Goal: Information Seeking & Learning: Learn about a topic

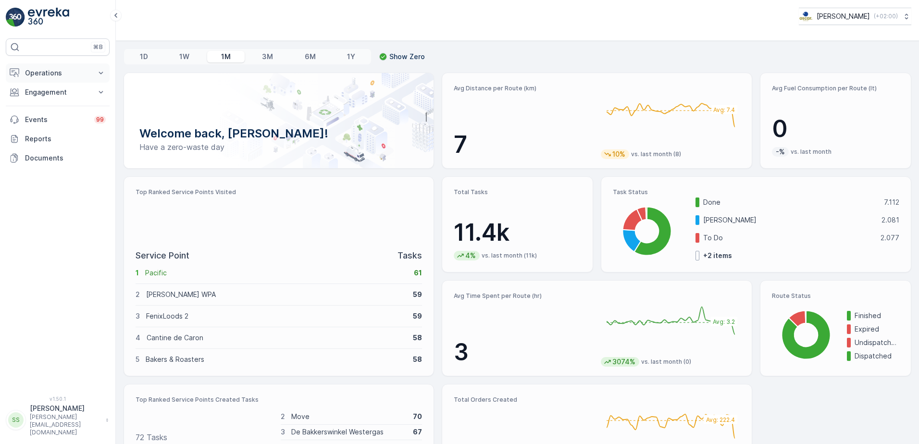
click at [53, 71] on p "Operations" at bounding box center [57, 73] width 65 height 10
click at [63, 117] on p "Routes & Tasks" at bounding box center [50, 117] width 50 height 10
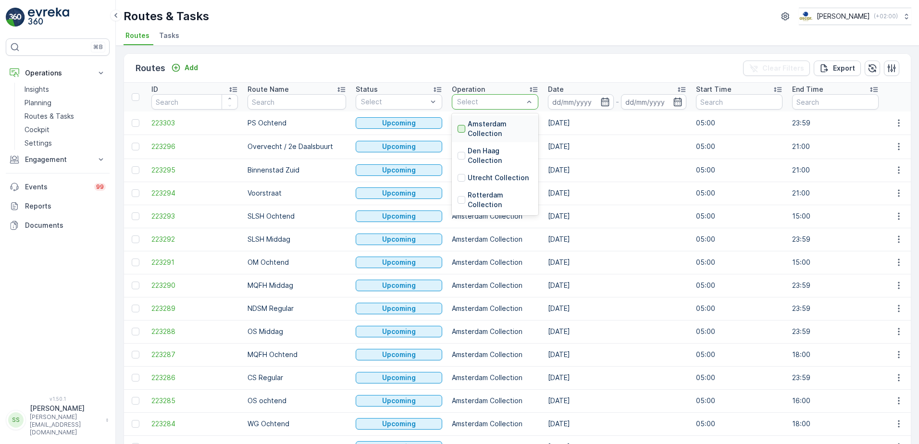
click at [458, 127] on div at bounding box center [462, 129] width 8 height 8
click at [514, 60] on div "Routes Add Clear Filters Export" at bounding box center [517, 68] width 787 height 29
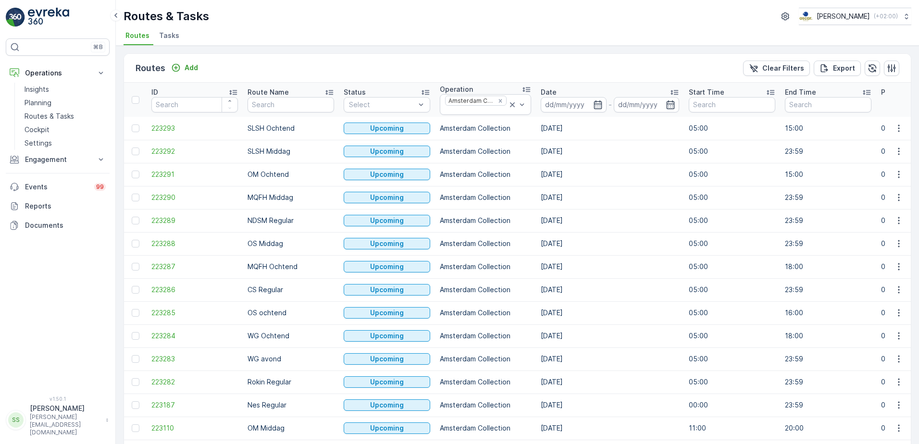
click at [233, 66] on div "Routes Add Clear Filters Export" at bounding box center [517, 68] width 787 height 29
click at [263, 105] on input "text" at bounding box center [291, 104] width 87 height 15
click at [164, 128] on span "223293" at bounding box center [194, 129] width 87 height 10
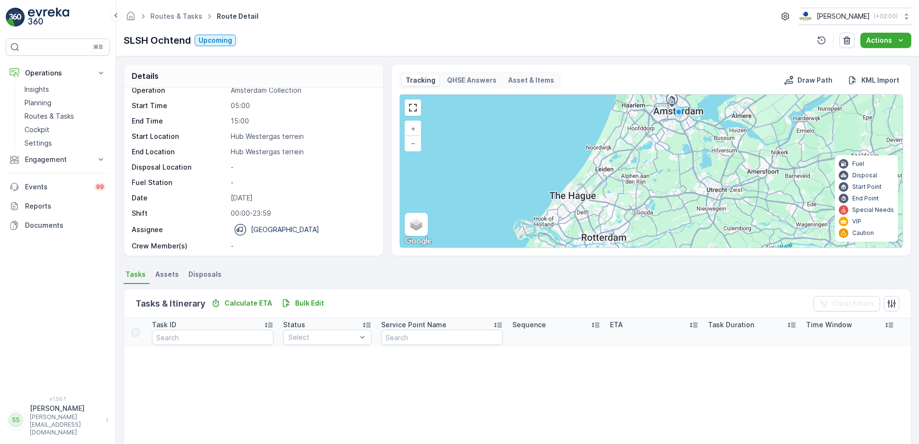
scroll to position [13, 0]
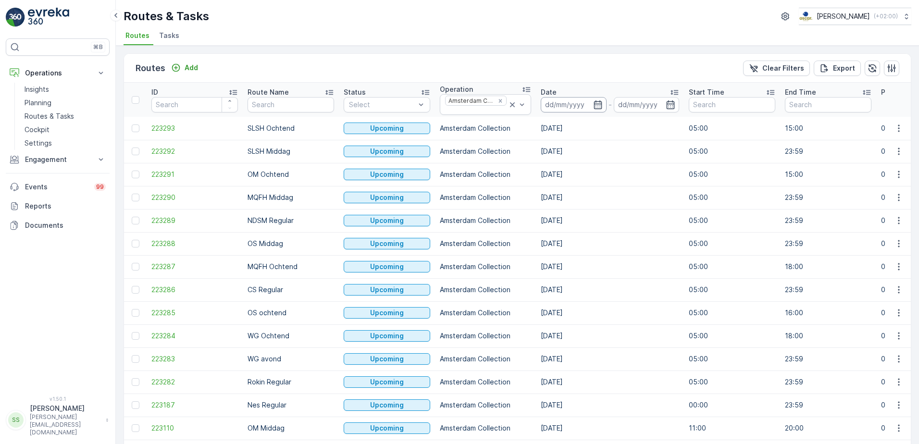
click at [593, 104] on icon "button" at bounding box center [598, 105] width 10 height 10
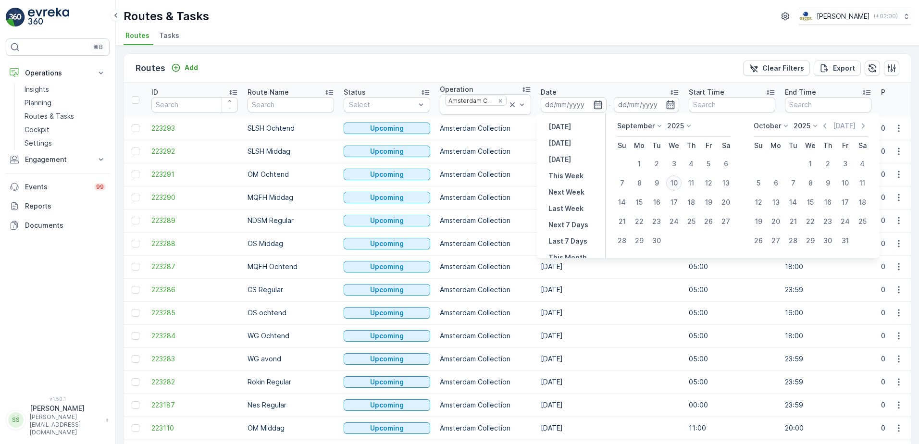
click at [676, 181] on div "10" at bounding box center [674, 183] width 15 height 15
type input "[DATE]"
click at [467, 63] on div "Routes Add Clear Filters Export" at bounding box center [517, 68] width 787 height 29
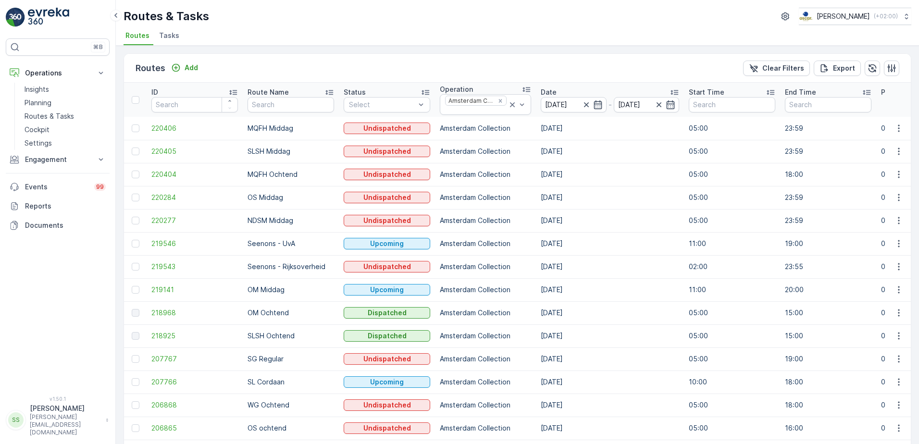
scroll to position [48, 0]
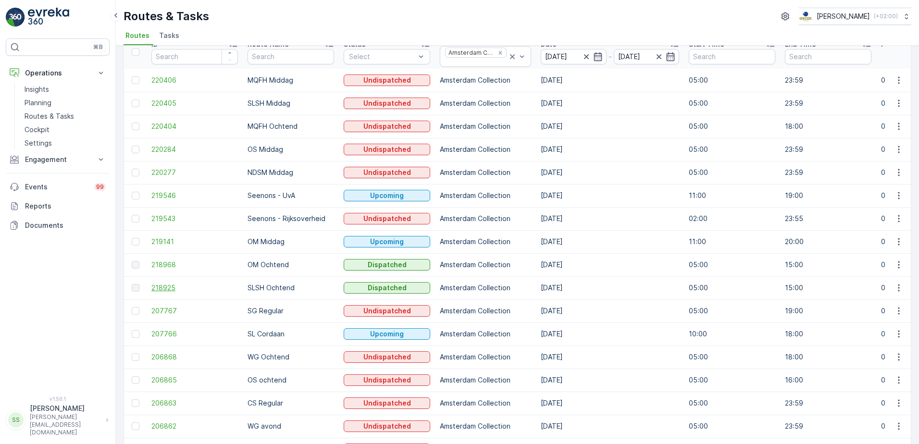
click at [162, 288] on span "218925" at bounding box center [194, 288] width 87 height 10
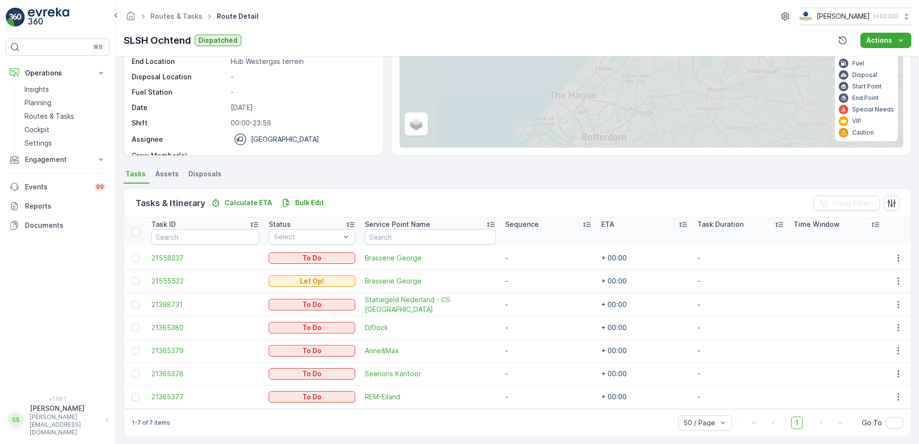
scroll to position [105, 0]
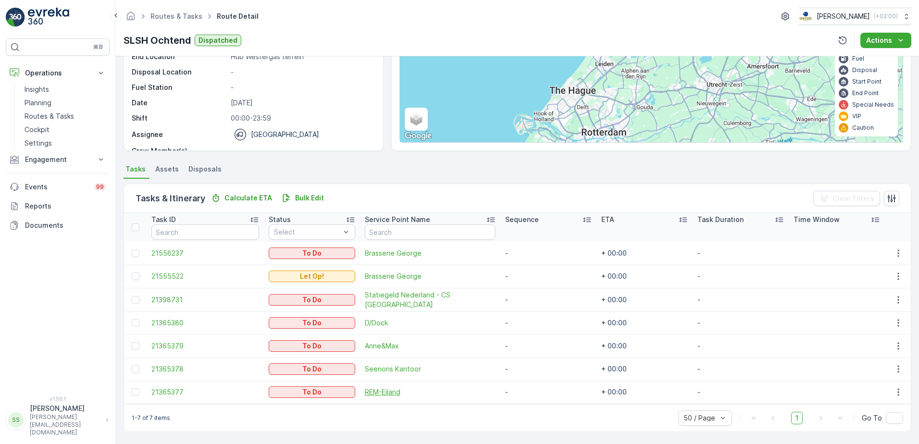
click at [392, 391] on span "REM-Eiland" at bounding box center [430, 393] width 131 height 10
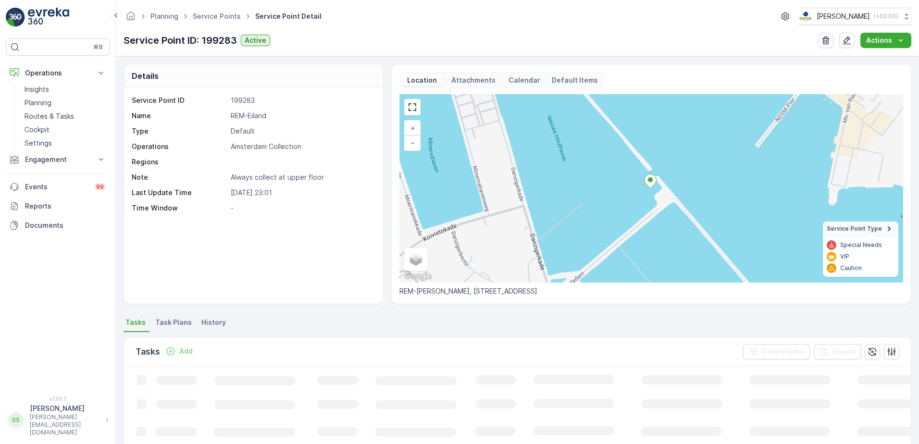
click at [553, 81] on p "Default Items" at bounding box center [575, 80] width 46 height 10
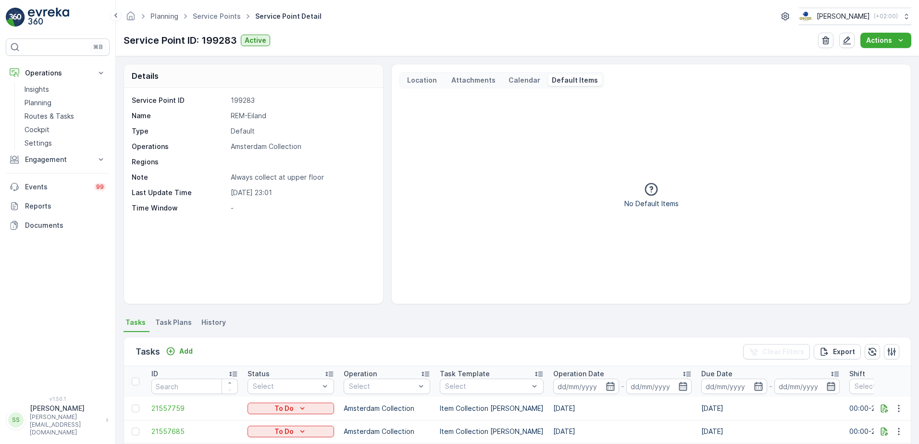
click at [416, 80] on p "Location" at bounding box center [422, 80] width 33 height 10
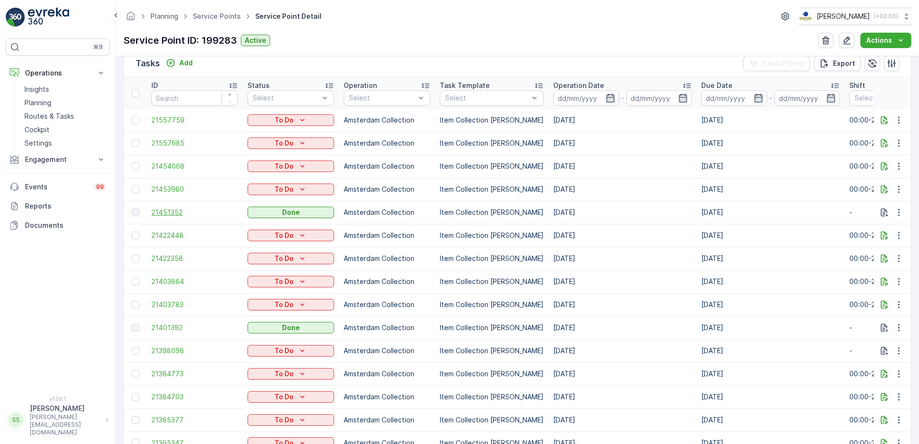
scroll to position [2, 0]
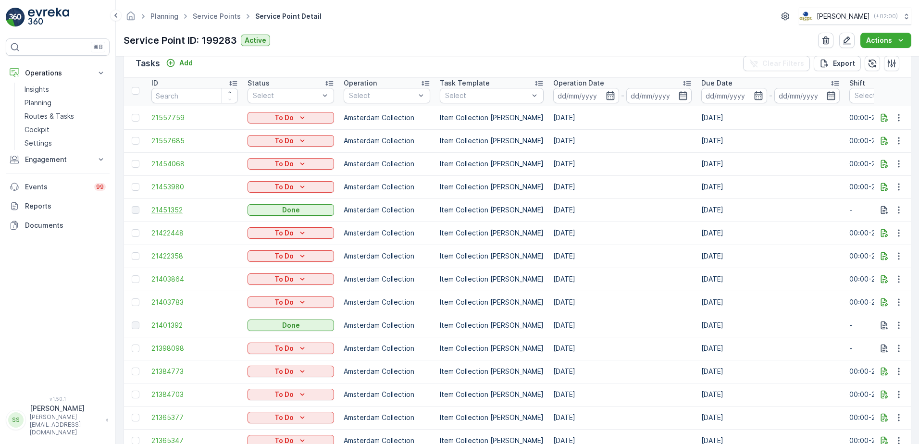
click at [168, 208] on span "21451352" at bounding box center [194, 210] width 87 height 10
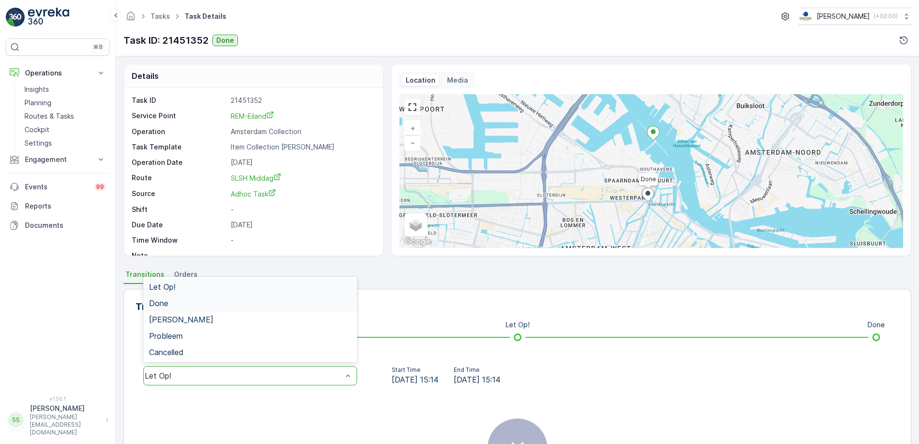
click at [159, 299] on span "Done" at bounding box center [158, 303] width 19 height 9
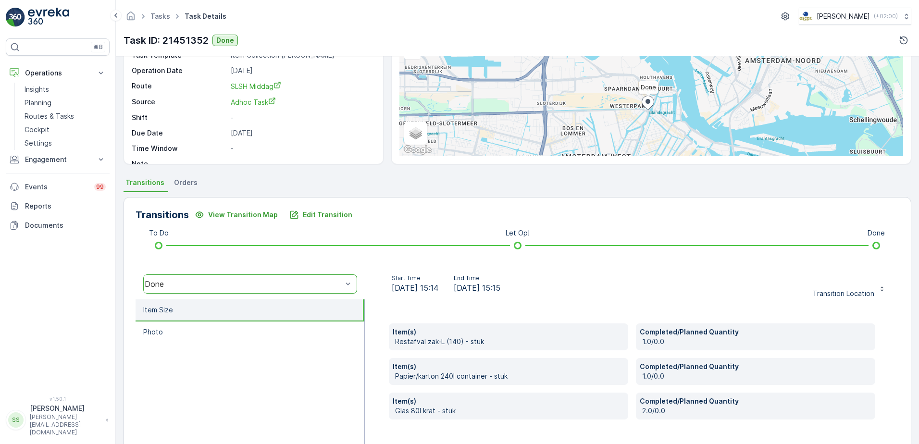
scroll to position [114, 0]
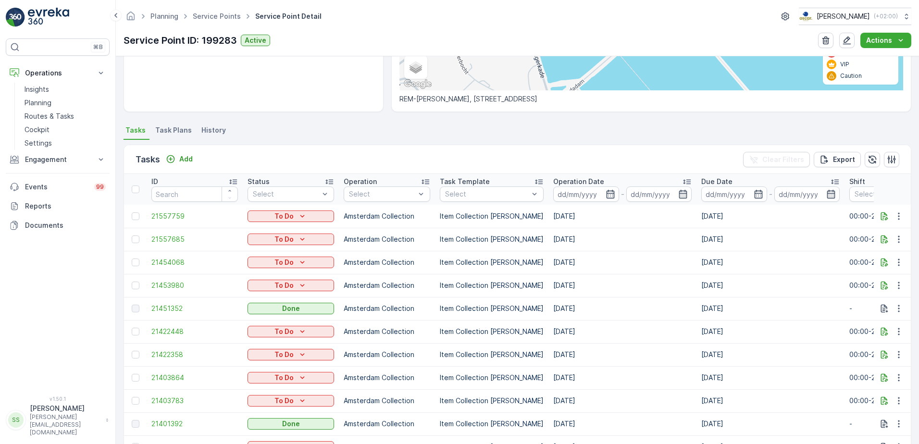
scroll to position [2, 0]
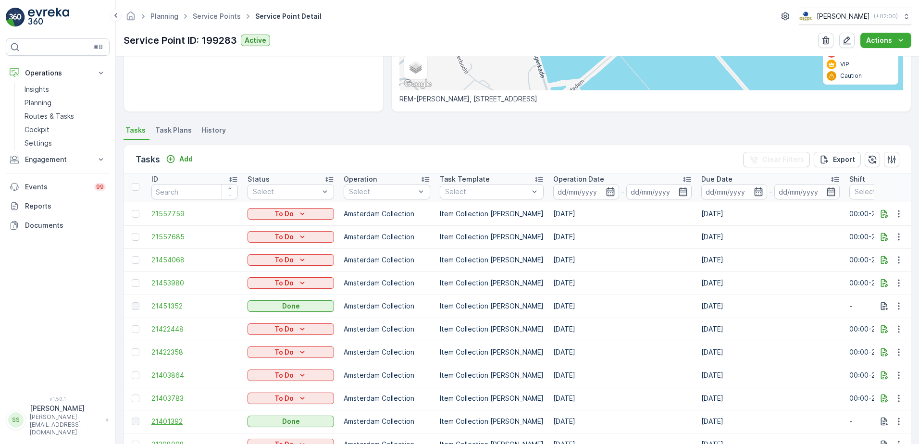
click at [164, 421] on span "21401392" at bounding box center [194, 422] width 87 height 10
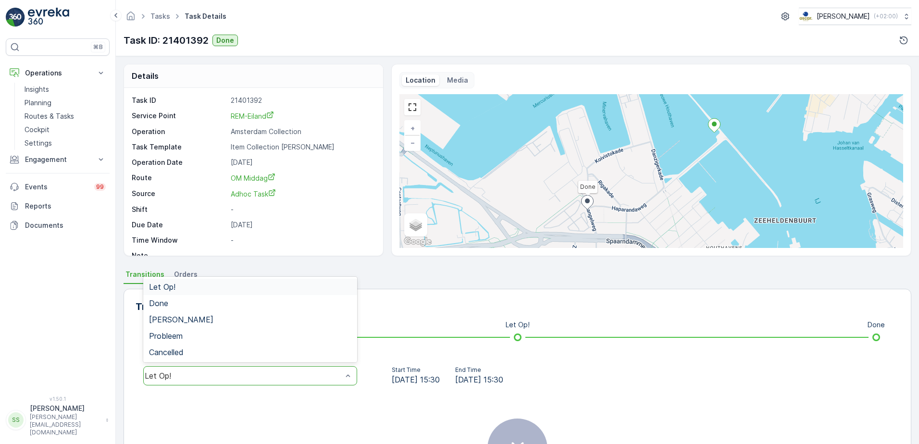
click at [155, 294] on div "Let Op!" at bounding box center [250, 287] width 214 height 16
click at [158, 302] on p "Transitions" at bounding box center [162, 307] width 53 height 14
click at [175, 368] on div "Let Op!" at bounding box center [250, 375] width 214 height 19
click at [164, 308] on span "Done" at bounding box center [158, 303] width 19 height 9
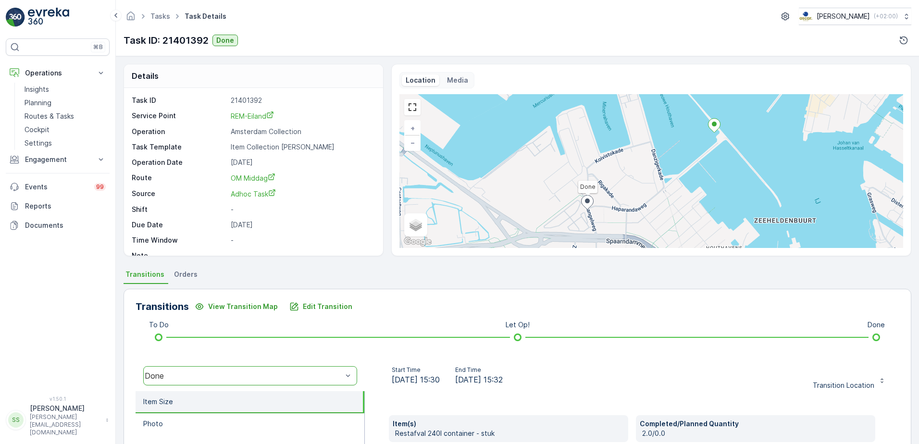
click at [119, 322] on div "Details Task ID 21401392 Service Point REM-[PERSON_NAME] Operation Amsterdam Co…" at bounding box center [518, 250] width 804 height 388
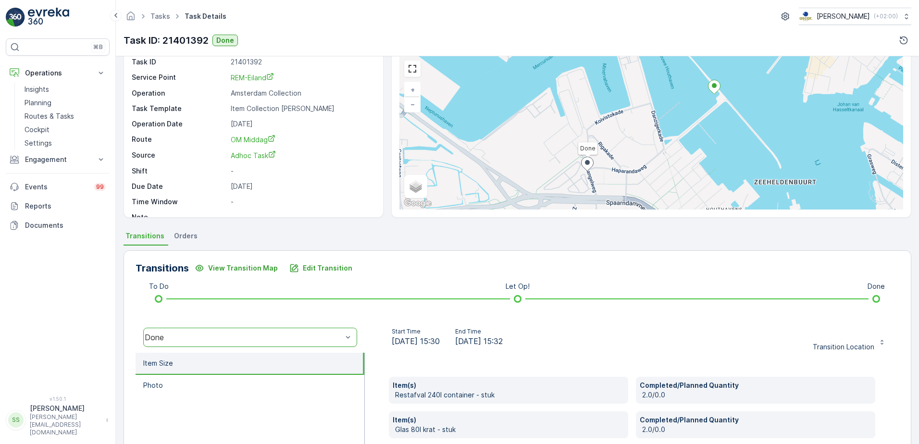
scroll to position [144, 0]
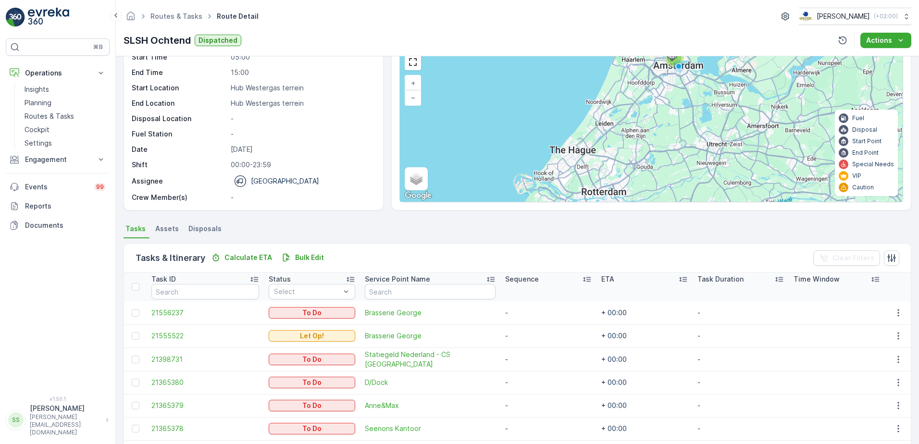
scroll to position [96, 0]
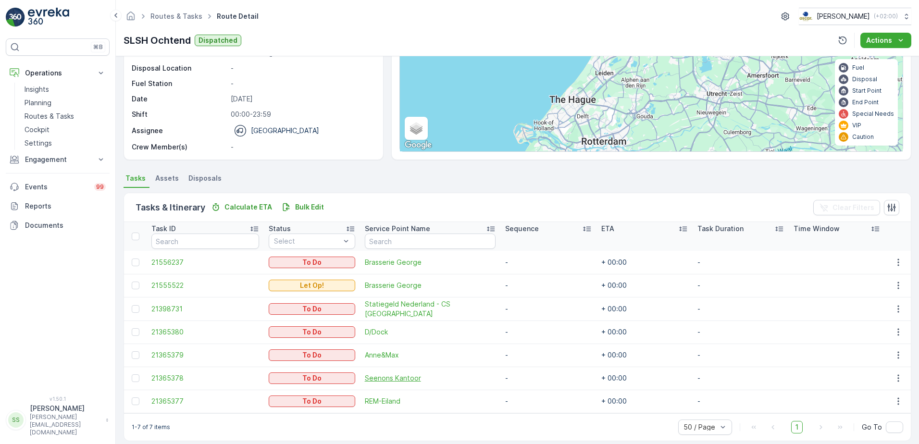
click at [421, 379] on span "Seenons Kantoor" at bounding box center [430, 379] width 131 height 10
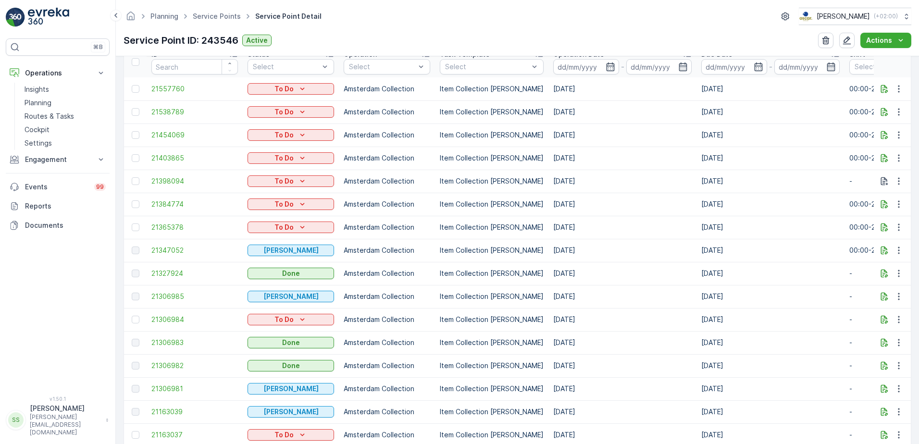
scroll to position [337, 0]
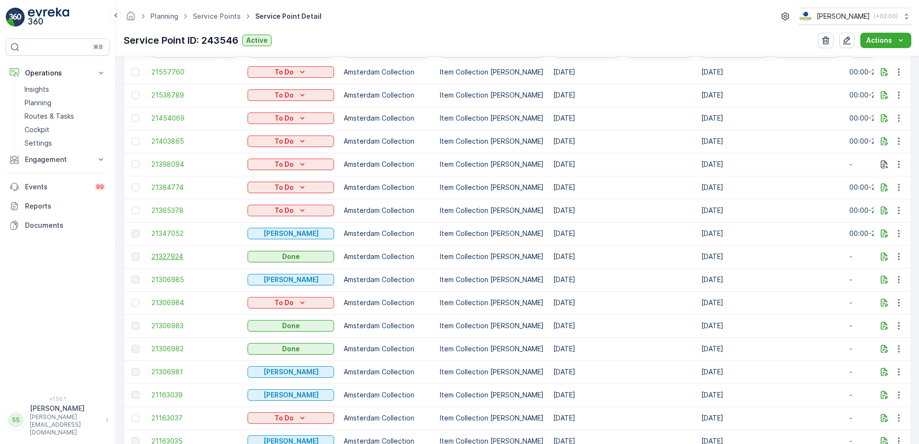
click at [165, 259] on span "21327924" at bounding box center [194, 257] width 87 height 10
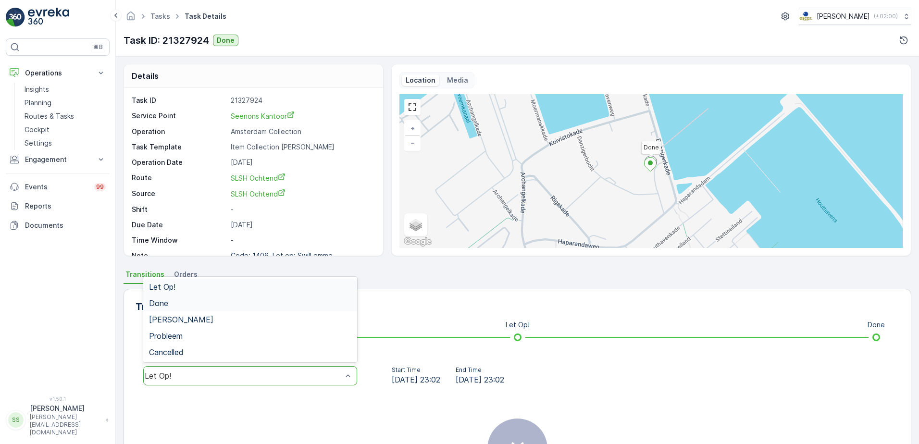
click at [177, 304] on div "Done" at bounding box center [250, 303] width 202 height 9
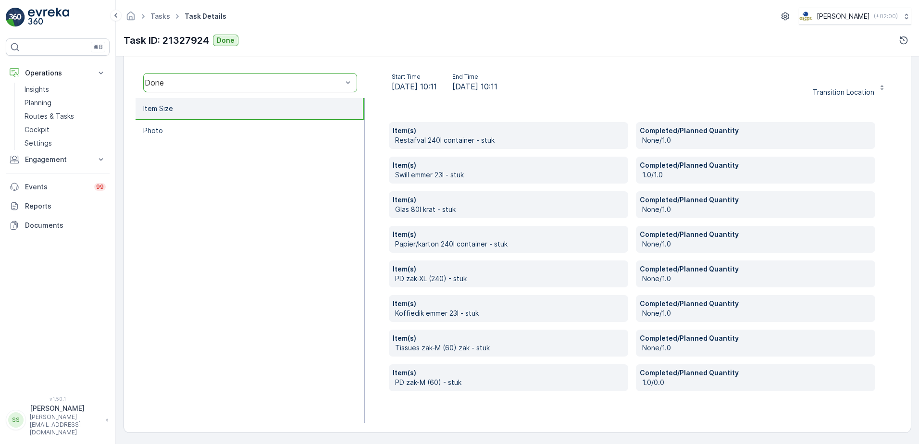
scroll to position [295, 0]
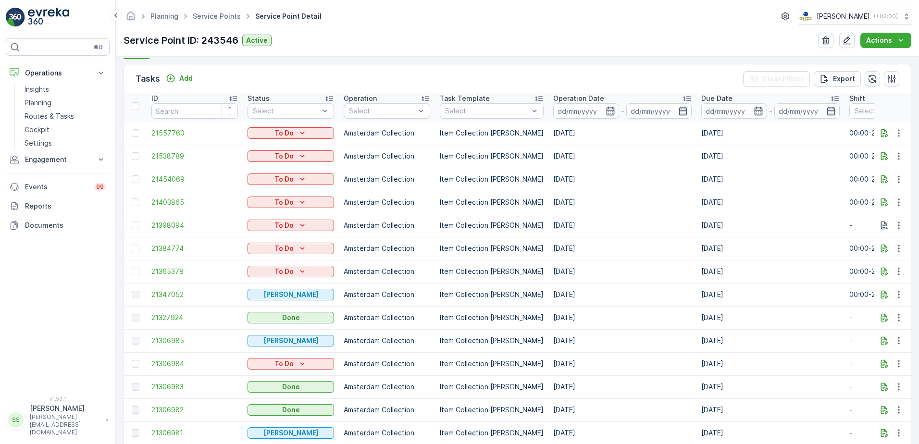
scroll to position [289, 0]
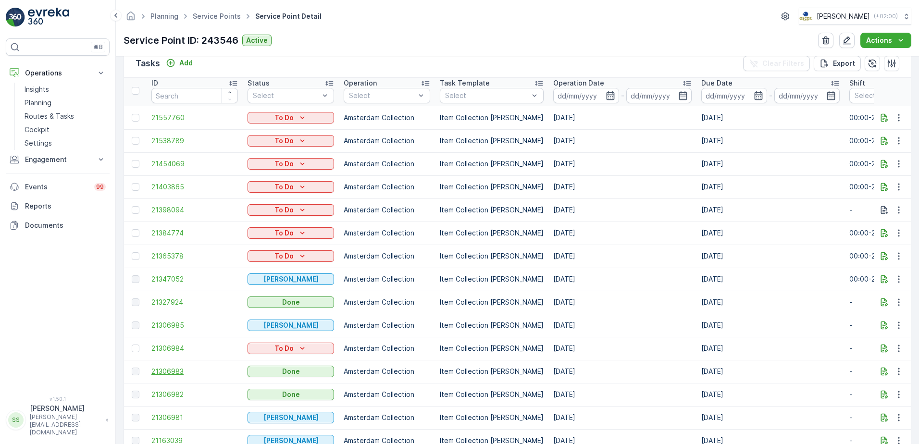
click at [165, 372] on span "21306983" at bounding box center [194, 372] width 87 height 10
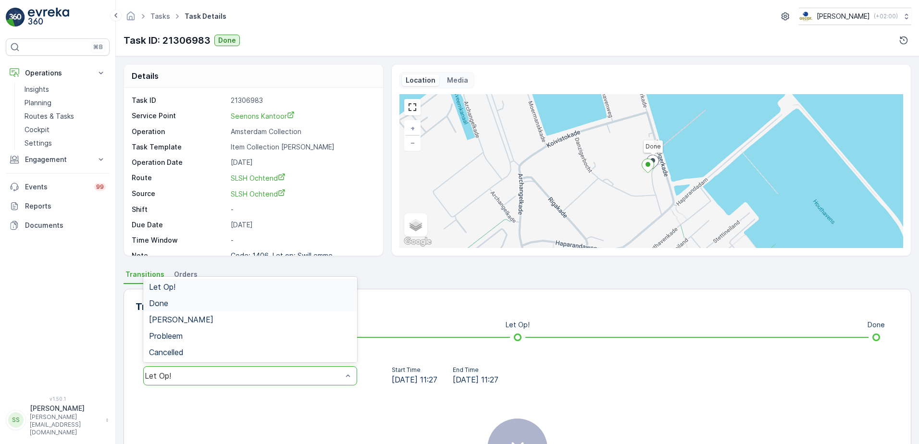
click at [169, 302] on div "Done" at bounding box center [250, 303] width 202 height 9
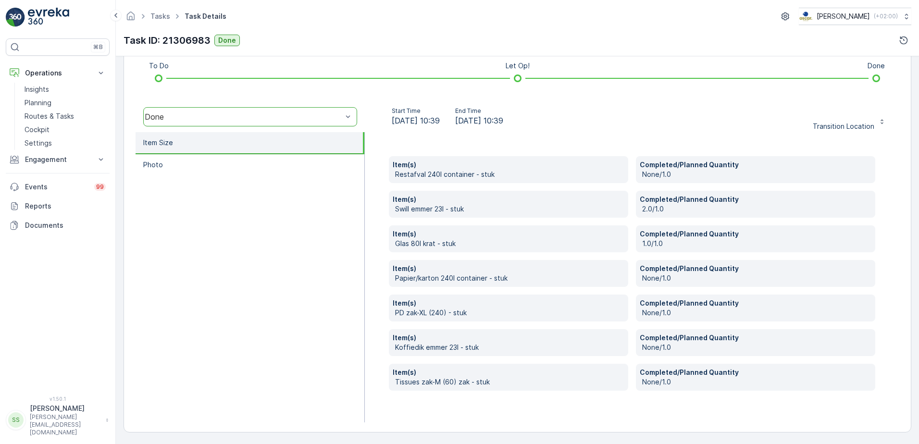
scroll to position [260, 0]
click at [247, 289] on ul "Item Size Photo" at bounding box center [250, 276] width 229 height 290
